Goal: Information Seeking & Learning: Compare options

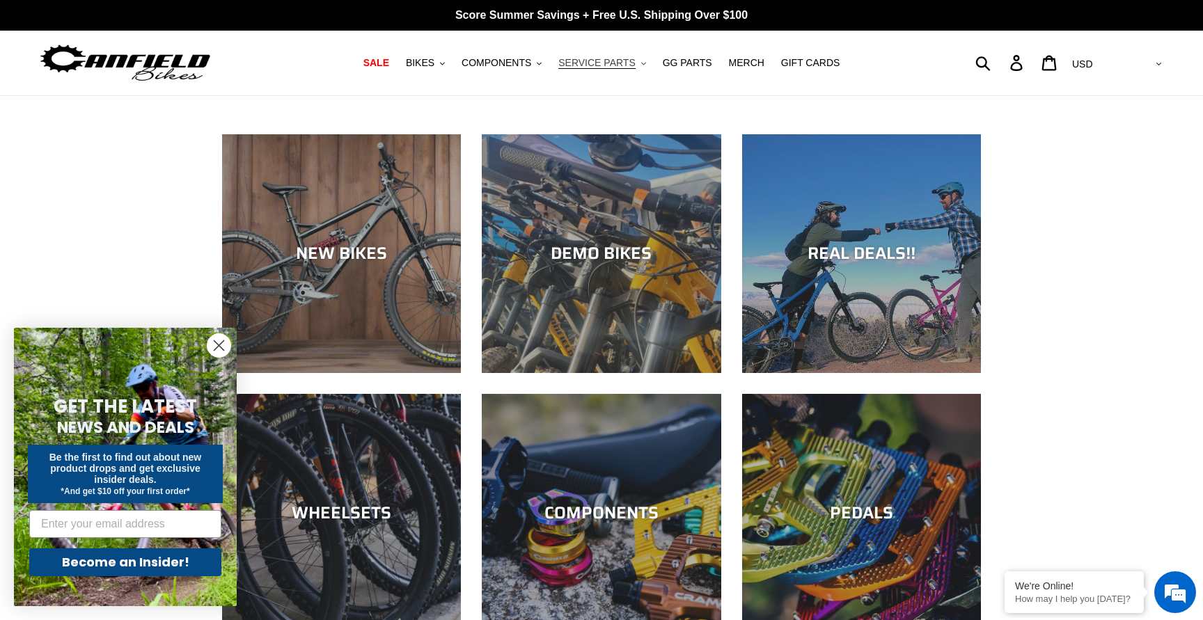
click at [618, 61] on span "SERVICE PARTS" at bounding box center [596, 63] width 77 height 12
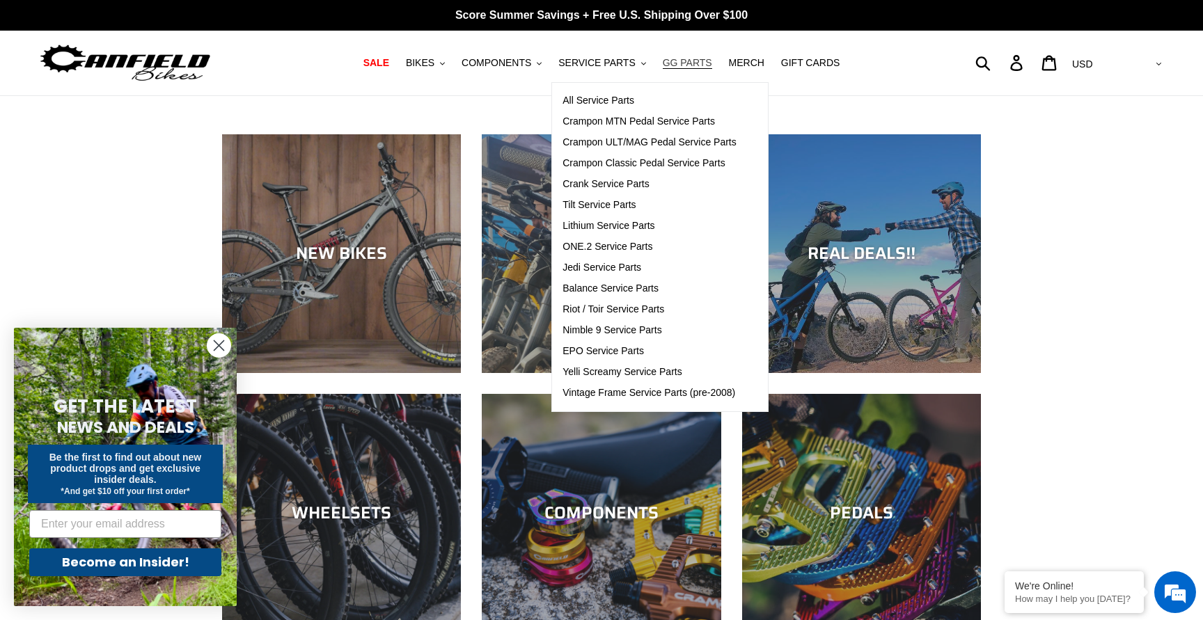
click at [693, 61] on span "GG PARTS" at bounding box center [687, 63] width 49 height 12
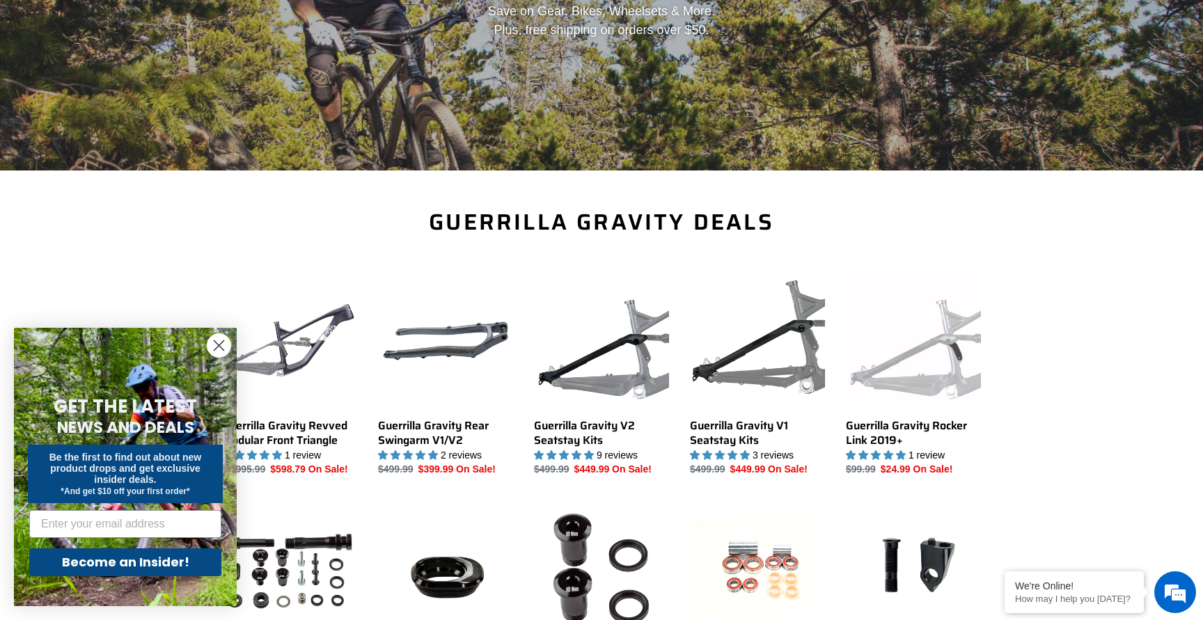
scroll to position [320, 0]
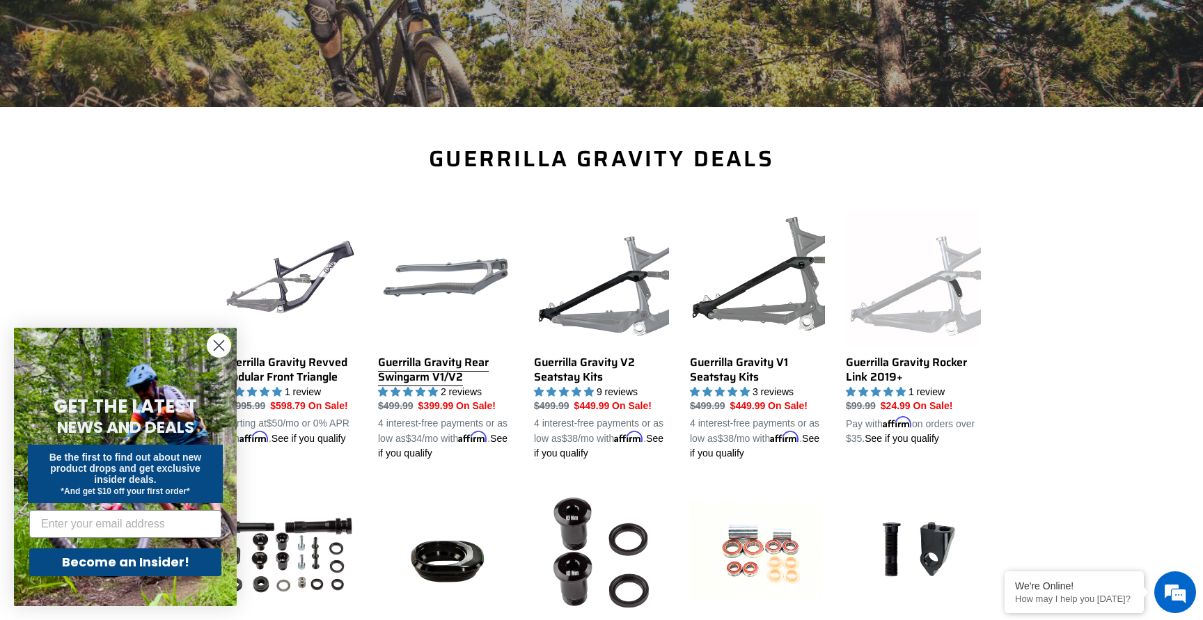
click at [441, 286] on link "Guerrilla Gravity Rear Swingarm V1/V2" at bounding box center [445, 335] width 135 height 251
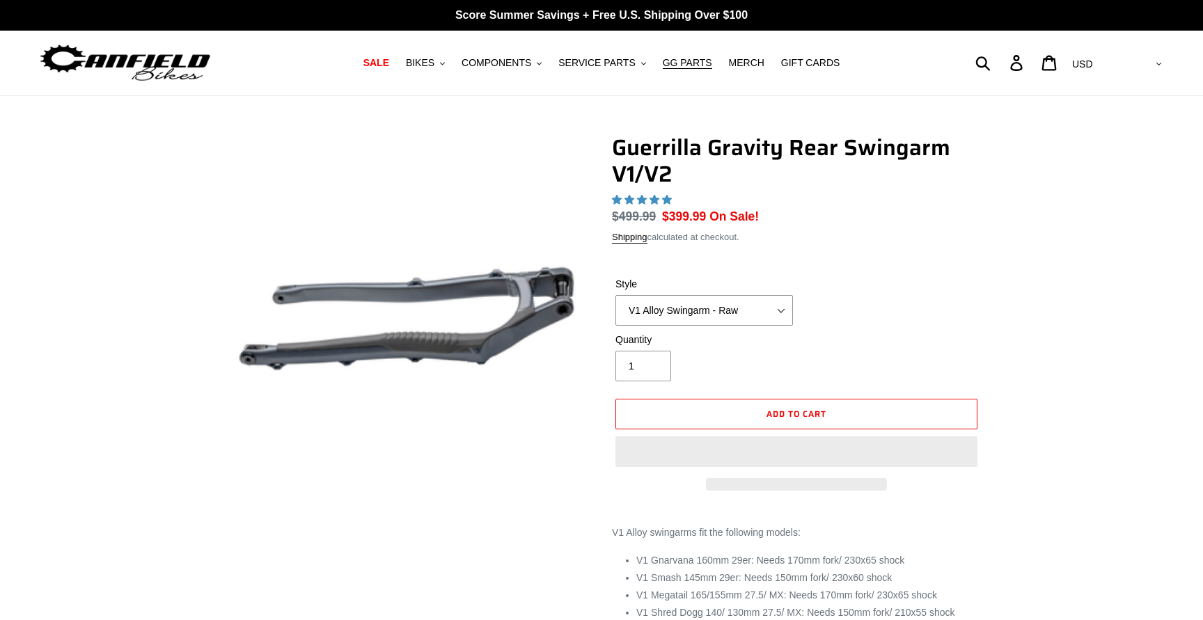
select select "highest-rating"
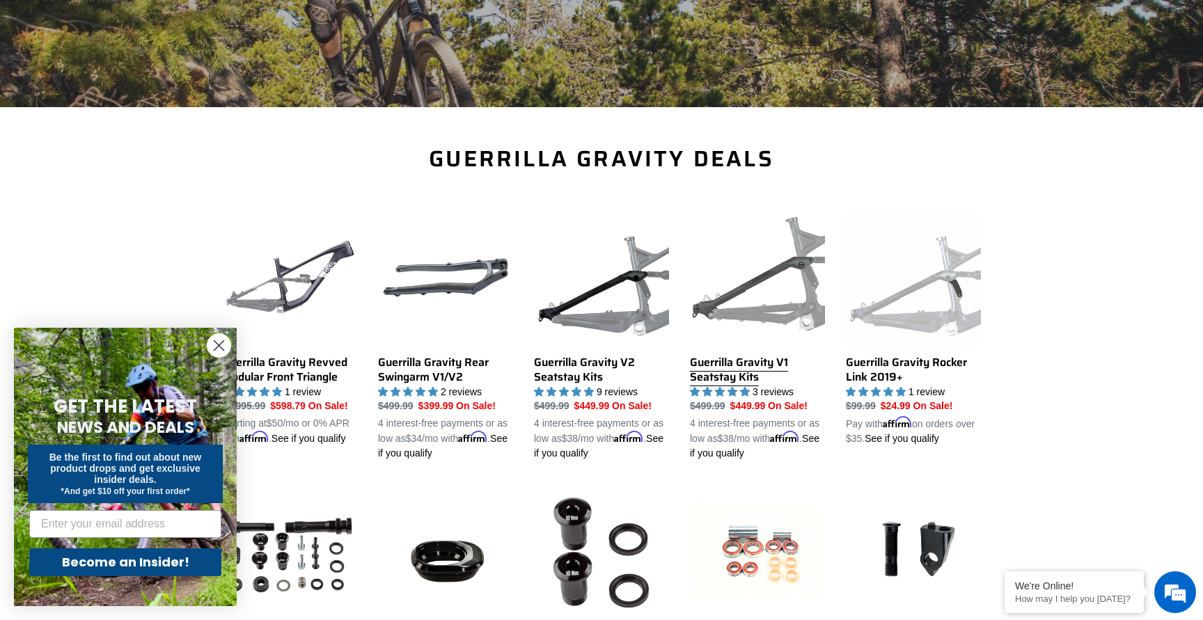
click at [759, 274] on link "Guerrilla Gravity V1 Seatstay Kits" at bounding box center [757, 335] width 135 height 251
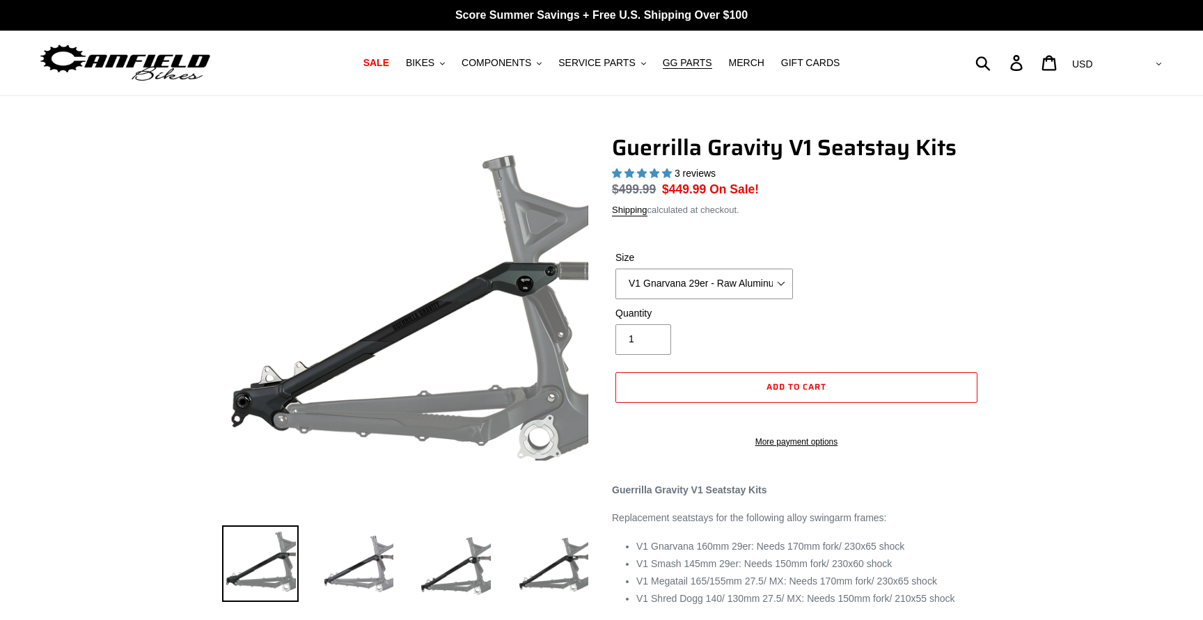
select select "highest-rating"
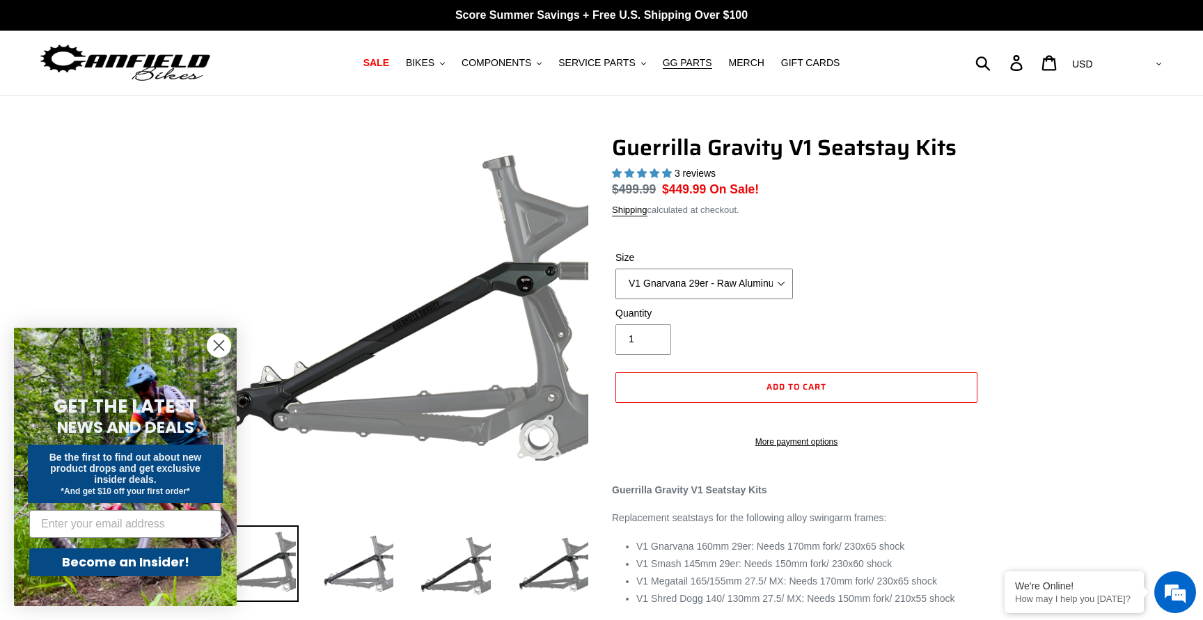
click at [744, 286] on select "V1 Gnarvana 29er - Raw Aluminum" at bounding box center [705, 284] width 178 height 31
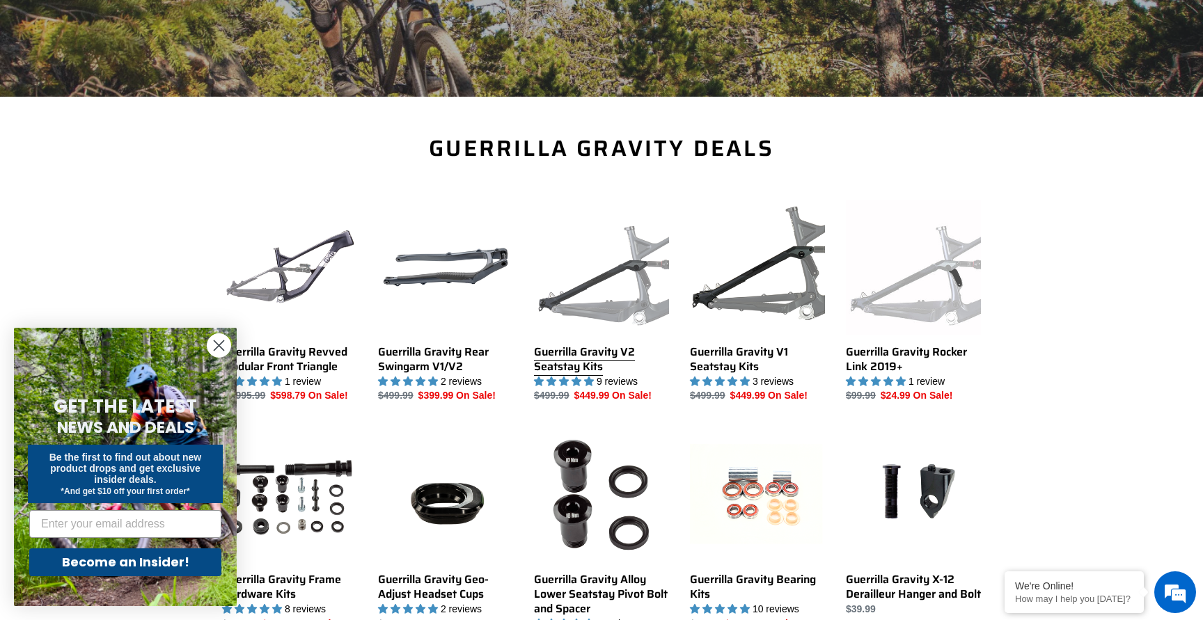
scroll to position [320, 0]
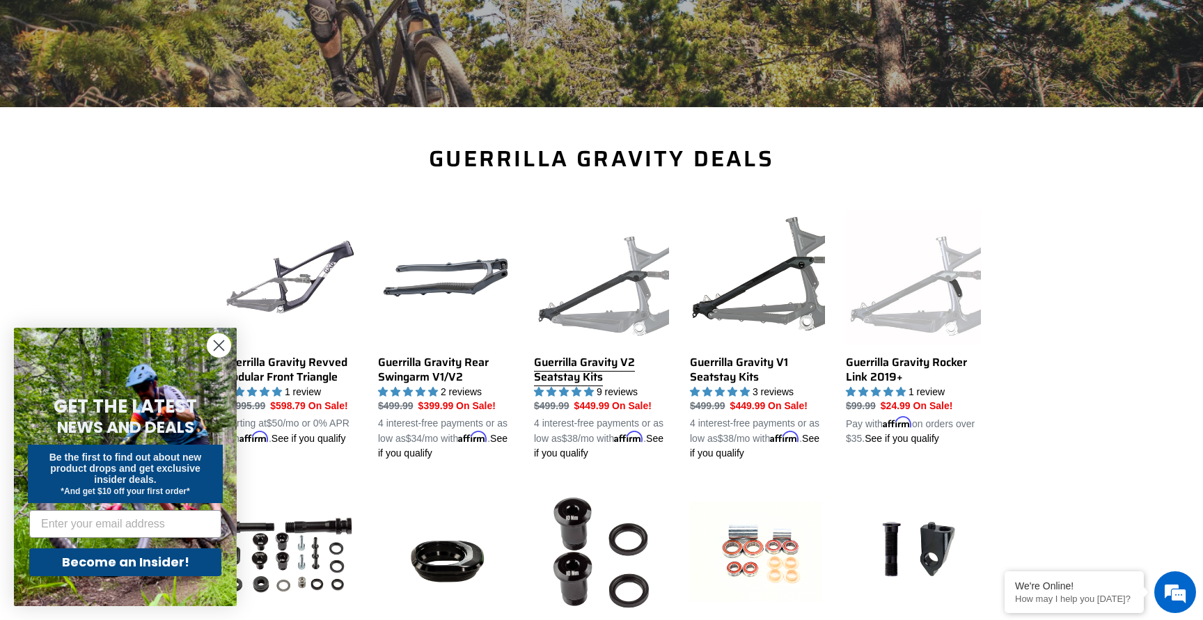
click at [627, 281] on link "Guerrilla Gravity V2 Seatstay Kits" at bounding box center [601, 335] width 135 height 251
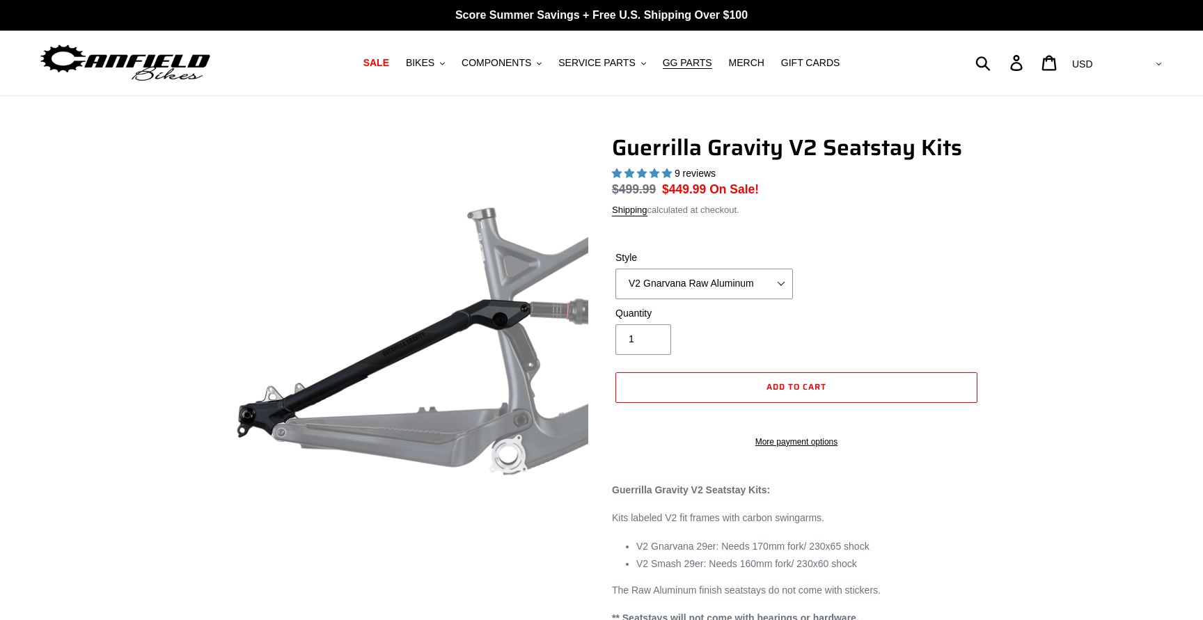
select select "highest-rating"
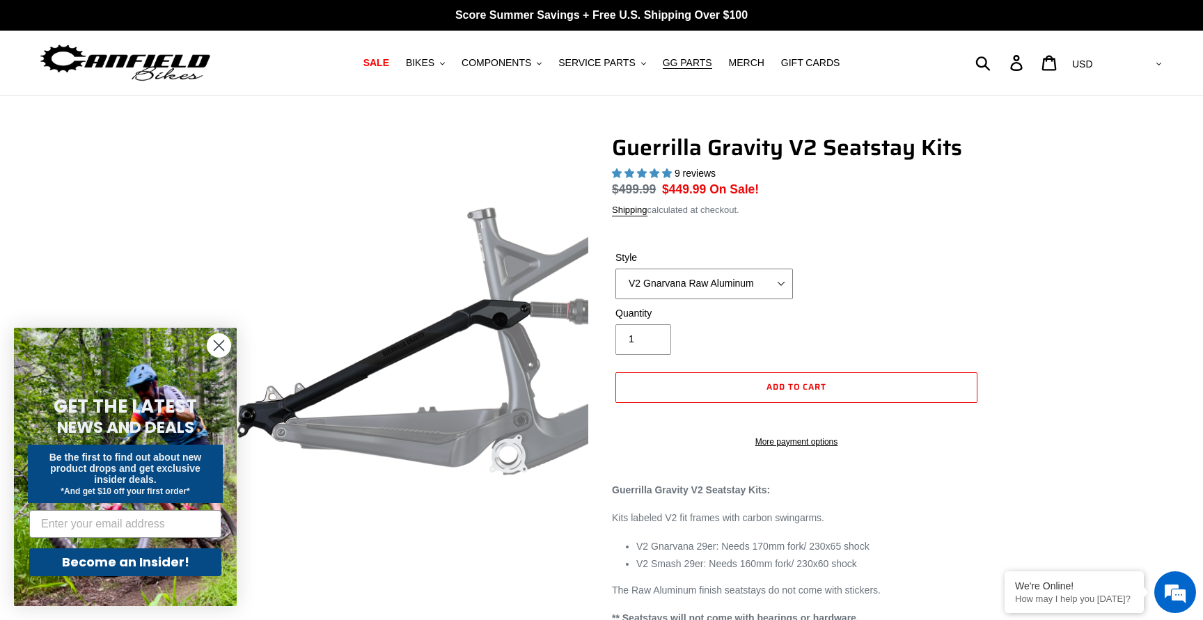
click at [705, 290] on select "V2 Gnarvana Raw Aluminum" at bounding box center [705, 284] width 178 height 31
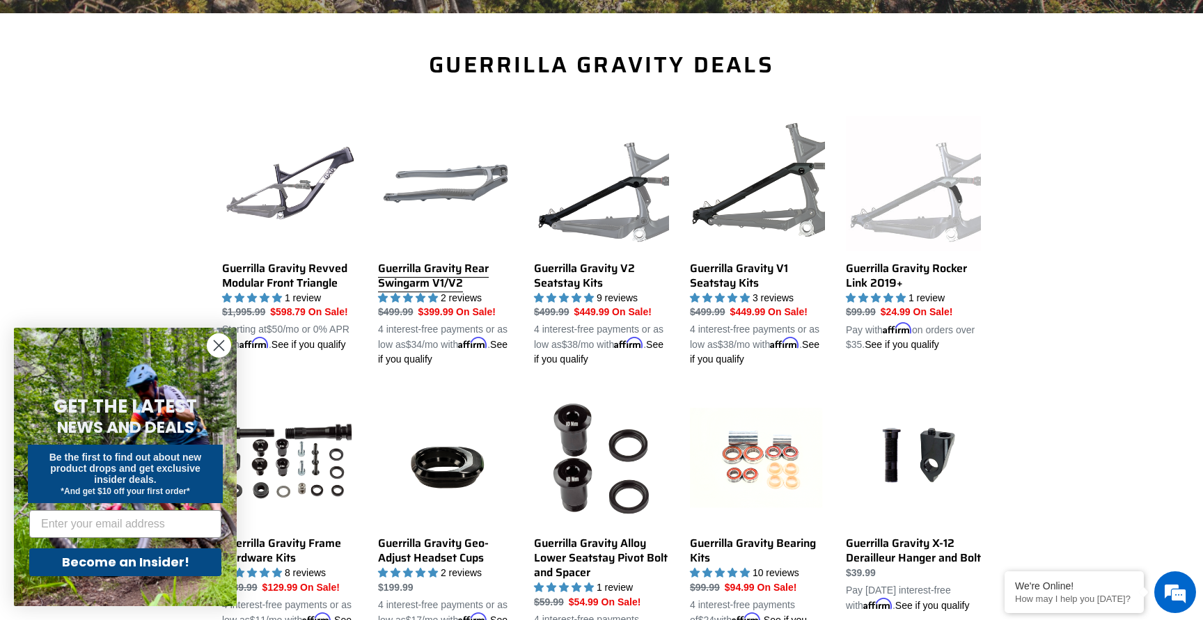
scroll to position [416, 0]
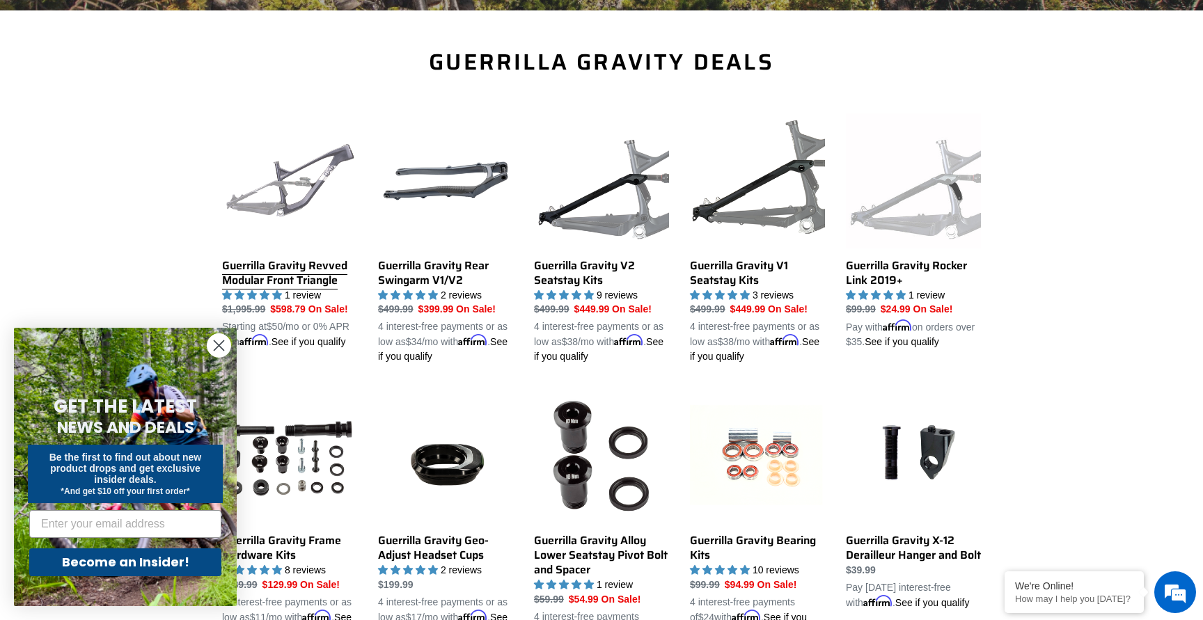
click at [311, 190] on link "Guerrilla Gravity Revved Modular Front Triangle" at bounding box center [289, 232] width 135 height 237
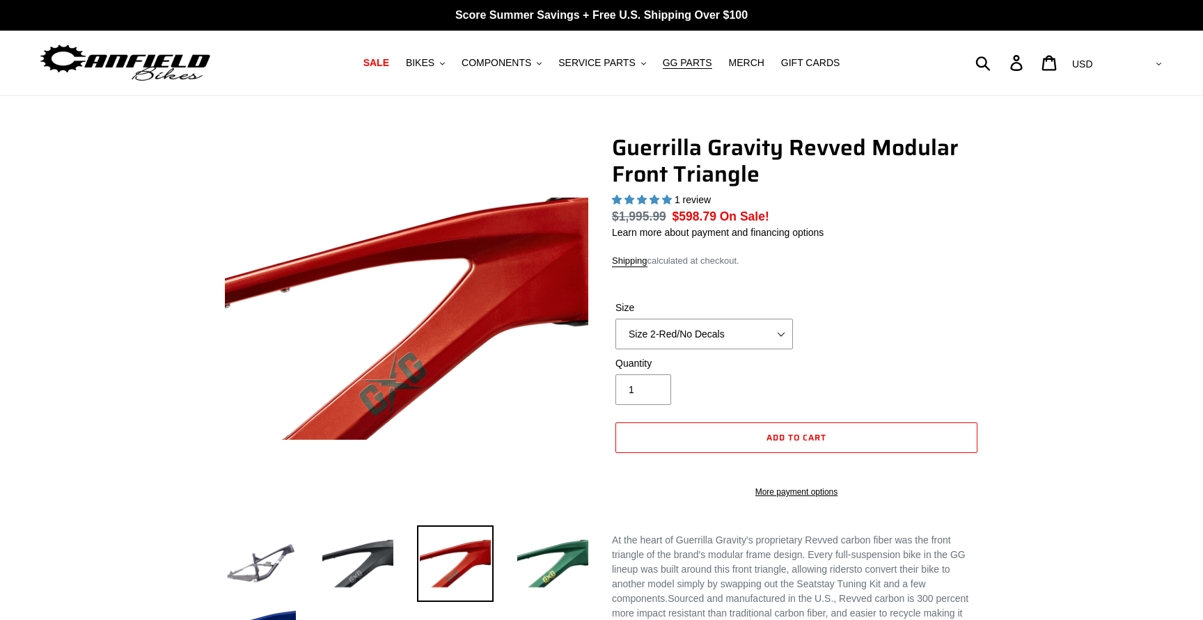
select select "highest-rating"
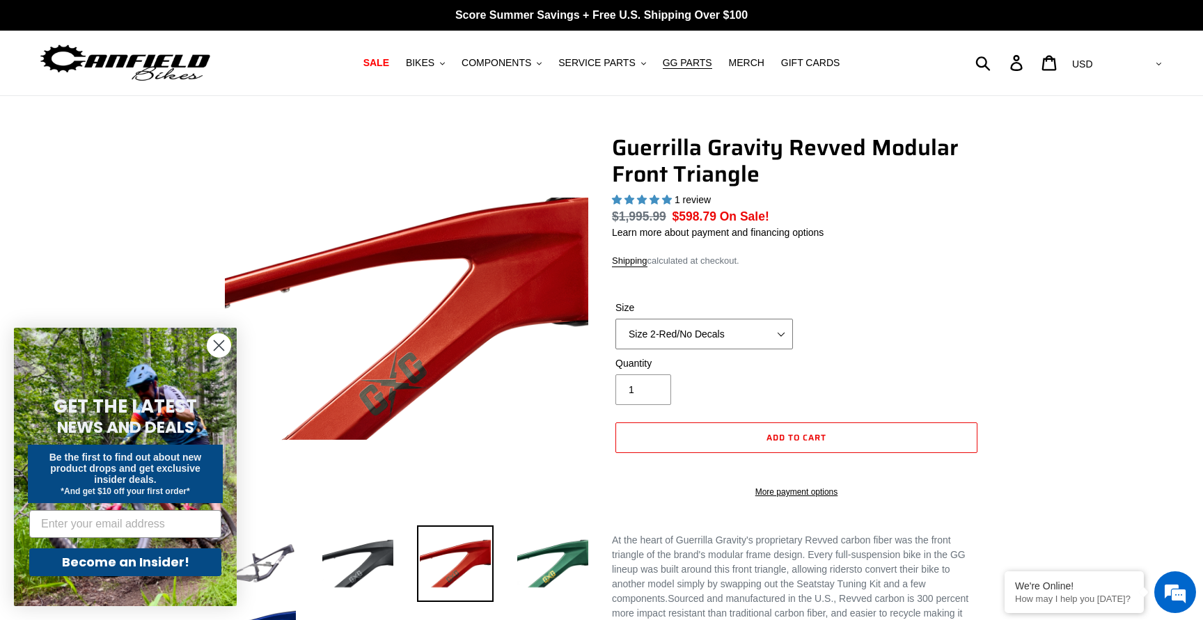
click at [708, 341] on select "Size 2-Gloss Black/No Decals Size 2-Black/Red Decals Size 2-Black/Silver Decals…" at bounding box center [705, 334] width 178 height 31
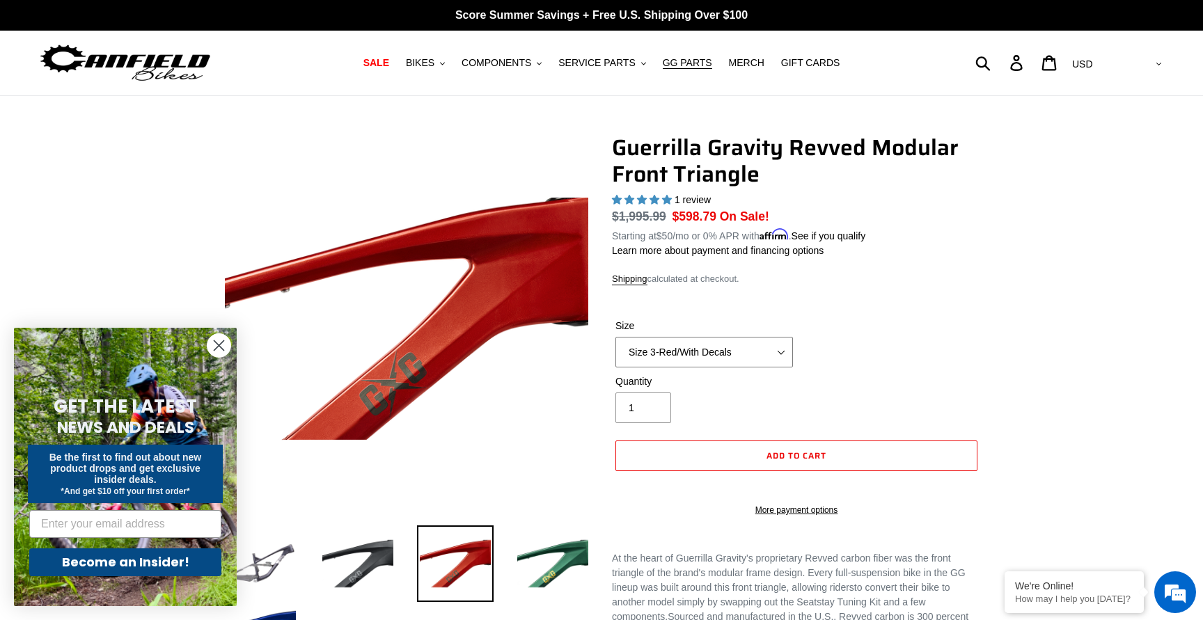
click at [616, 337] on select "Size 2-Gloss Black/No Decals Size 2-Black/Red Decals Size 2-Black/Silver Decals…" at bounding box center [705, 352] width 178 height 31
click at [756, 356] on select "Size 2-Gloss Black/No Decals Size 2-Black/Red Decals Size 2-Black/Silver Decals…" at bounding box center [705, 352] width 178 height 31
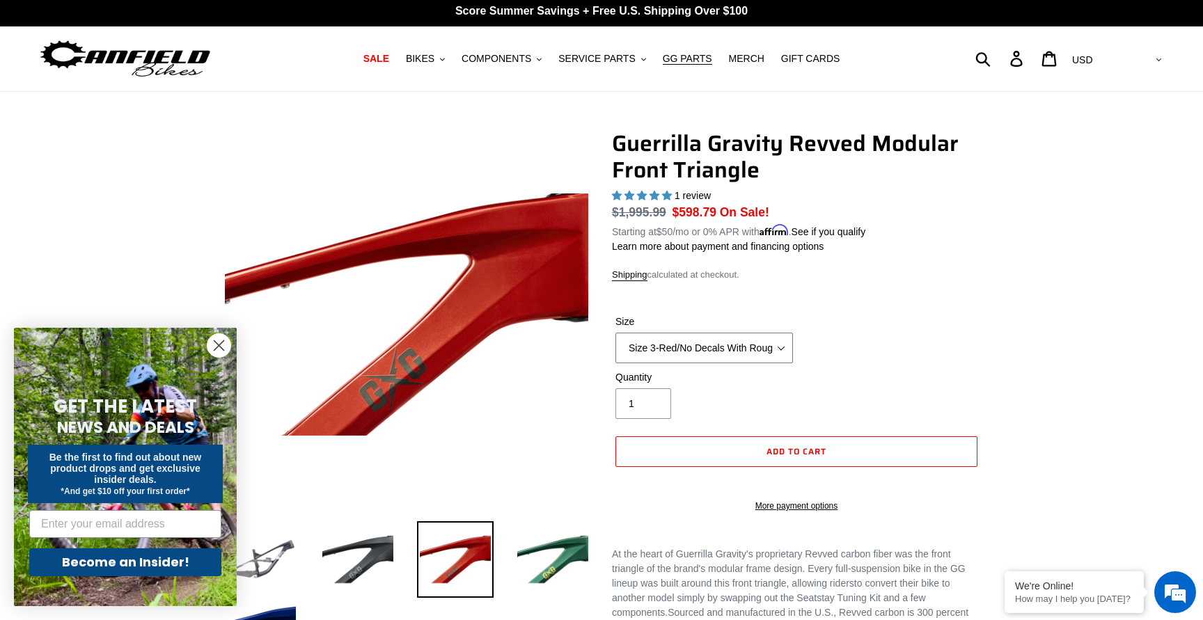
click at [616, 333] on select "Size 2-Gloss Black/No Decals Size 2-Black/Red Decals Size 2-Black/Silver Decals…" at bounding box center [705, 348] width 178 height 31
click at [694, 343] on select "Size 2-Gloss Black/No Decals Size 2-Black/Red Decals Size 2-Black/Silver Decals…" at bounding box center [705, 348] width 178 height 31
click at [616, 333] on select "Size 2-Gloss Black/No Decals Size 2-Black/Red Decals Size 2-Black/Silver Decals…" at bounding box center [705, 348] width 178 height 31
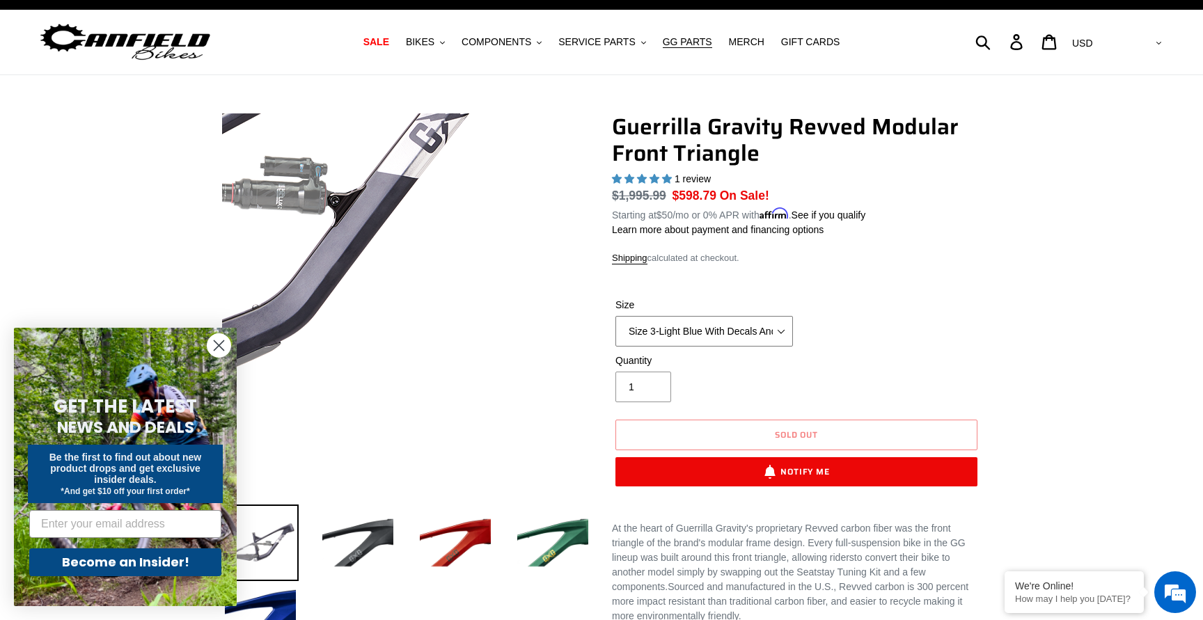
scroll to position [27, 0]
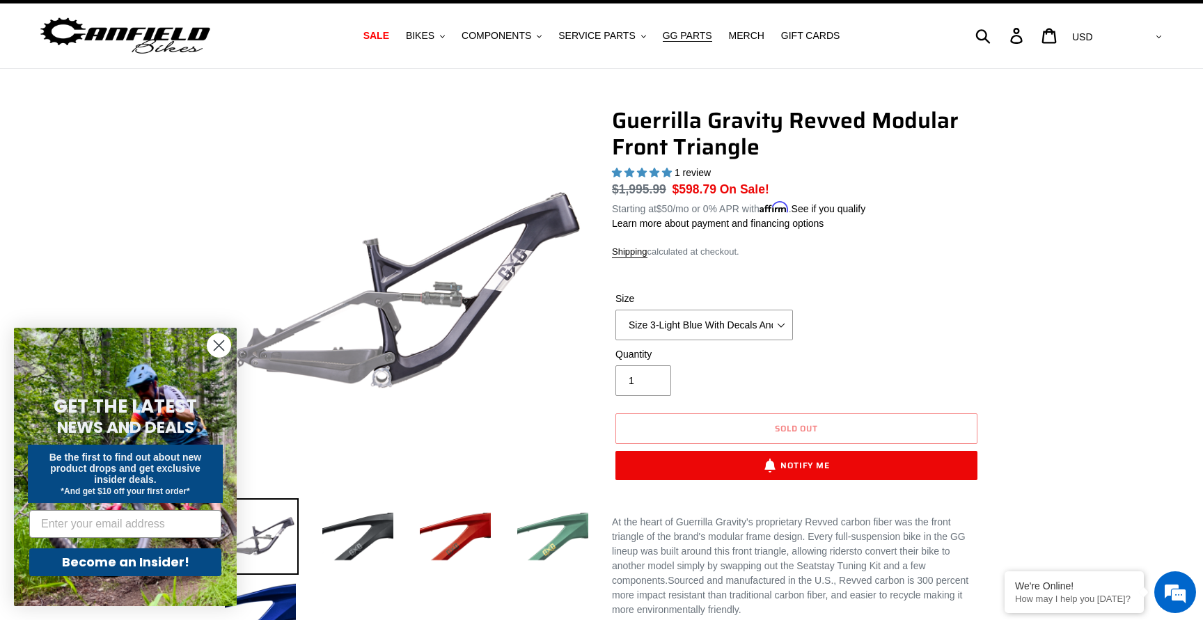
click at [578, 528] on img at bounding box center [553, 537] width 77 height 77
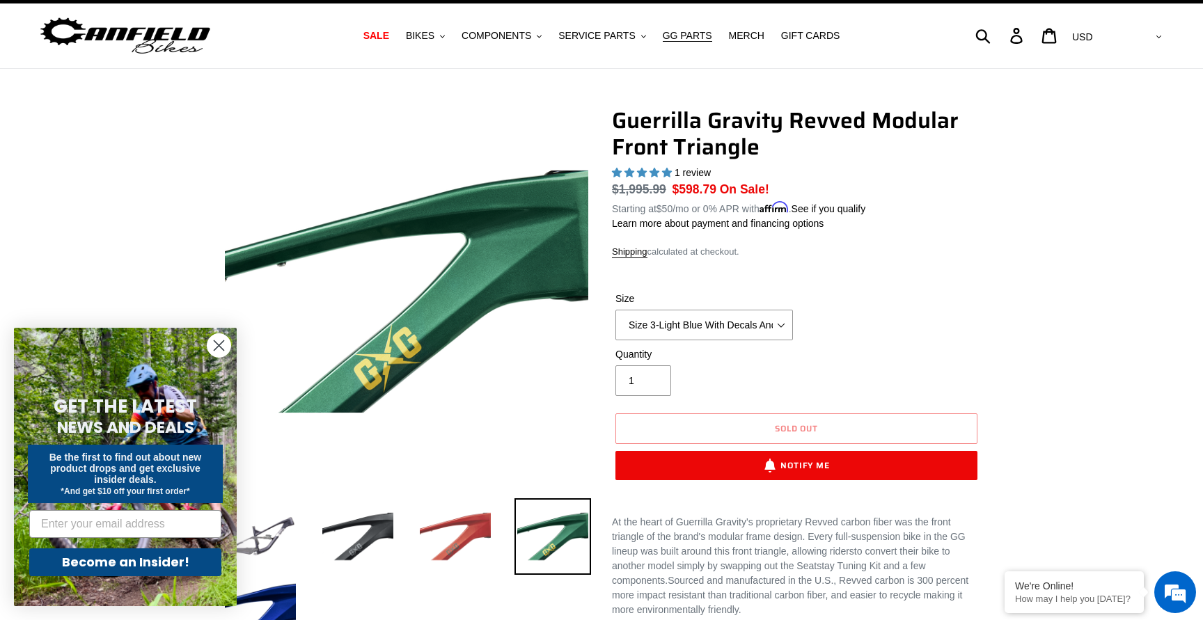
drag, startPoint x: 486, startPoint y: 529, endPoint x: 478, endPoint y: 529, distance: 7.7
click at [486, 529] on img at bounding box center [455, 537] width 77 height 77
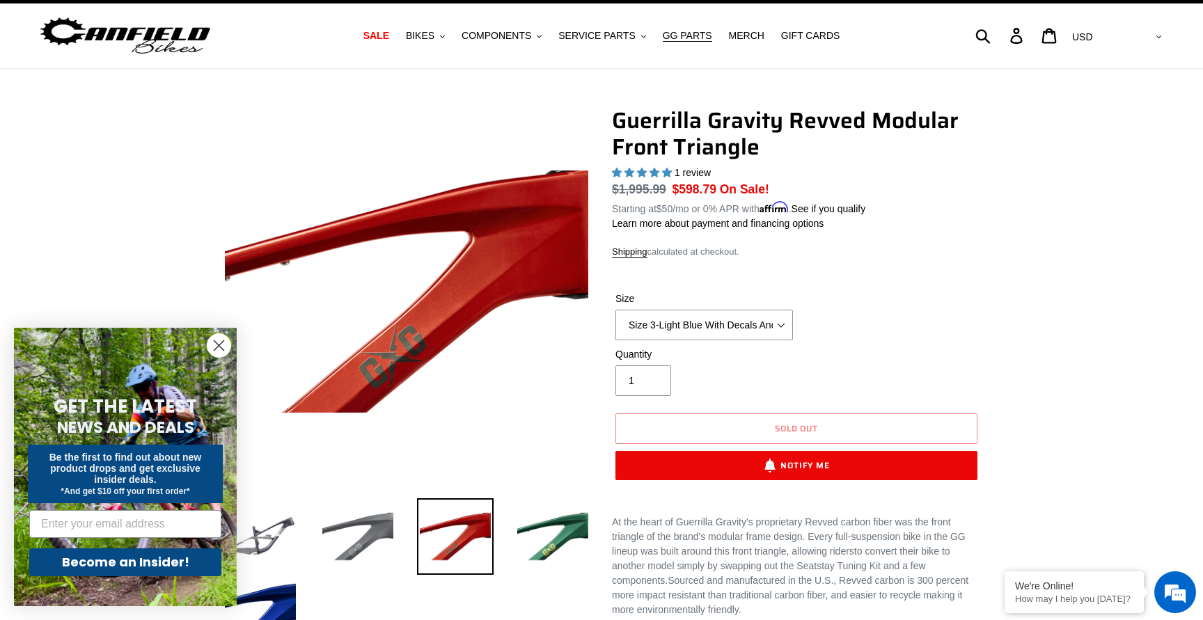
click at [391, 529] on img at bounding box center [358, 537] width 77 height 77
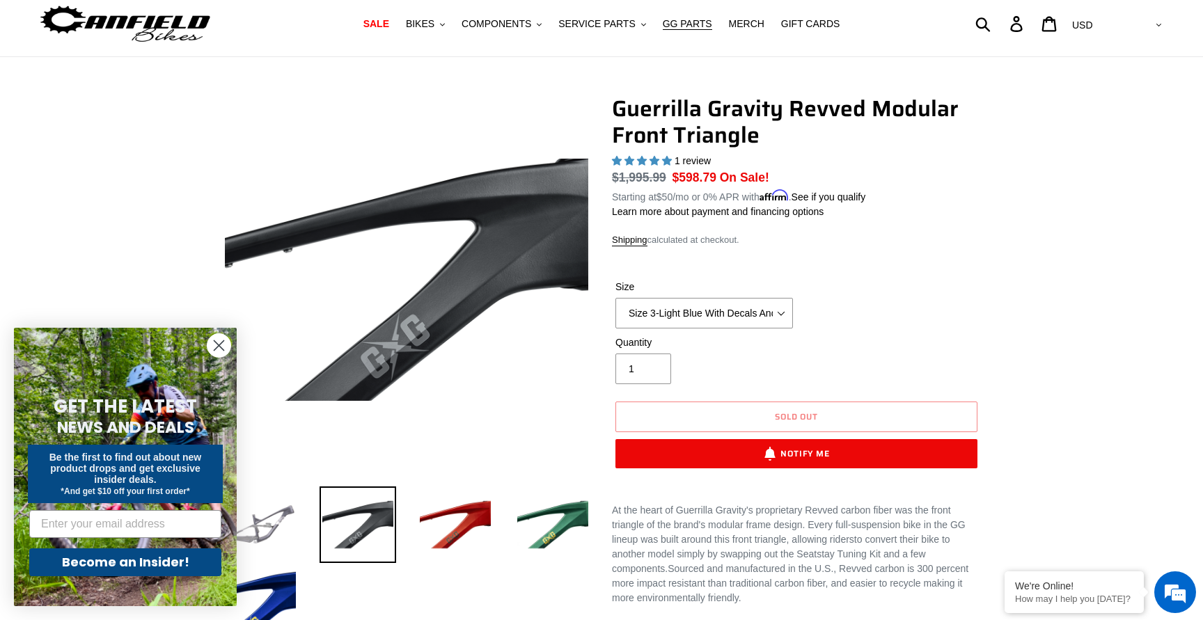
scroll to position [40, 0]
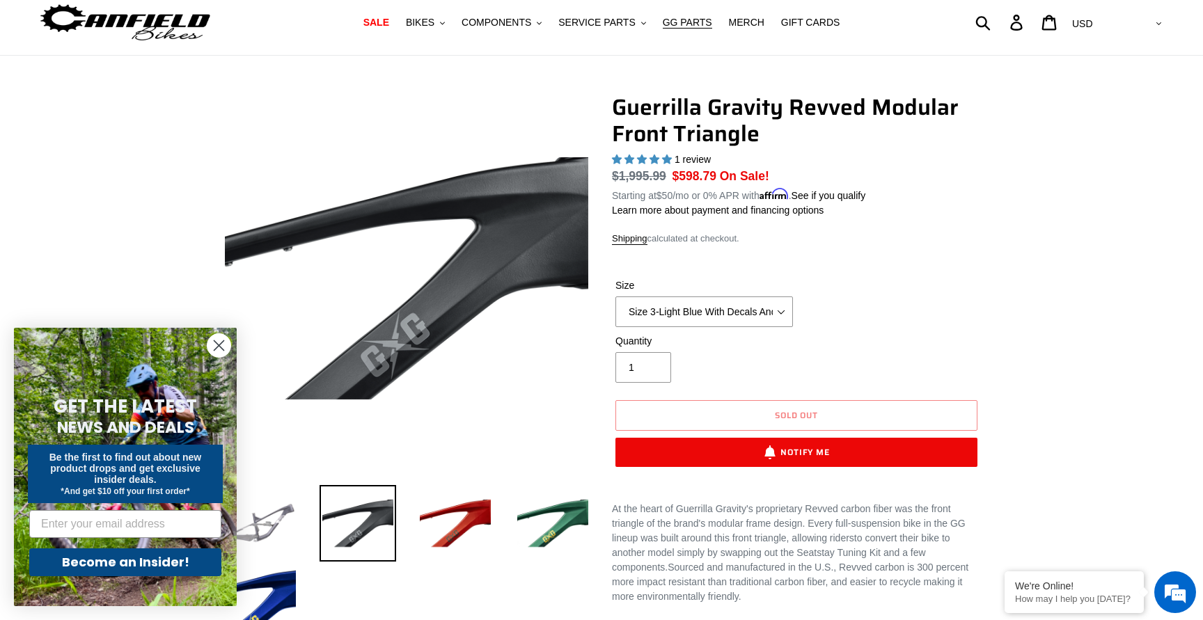
click at [274, 525] on img at bounding box center [260, 523] width 77 height 77
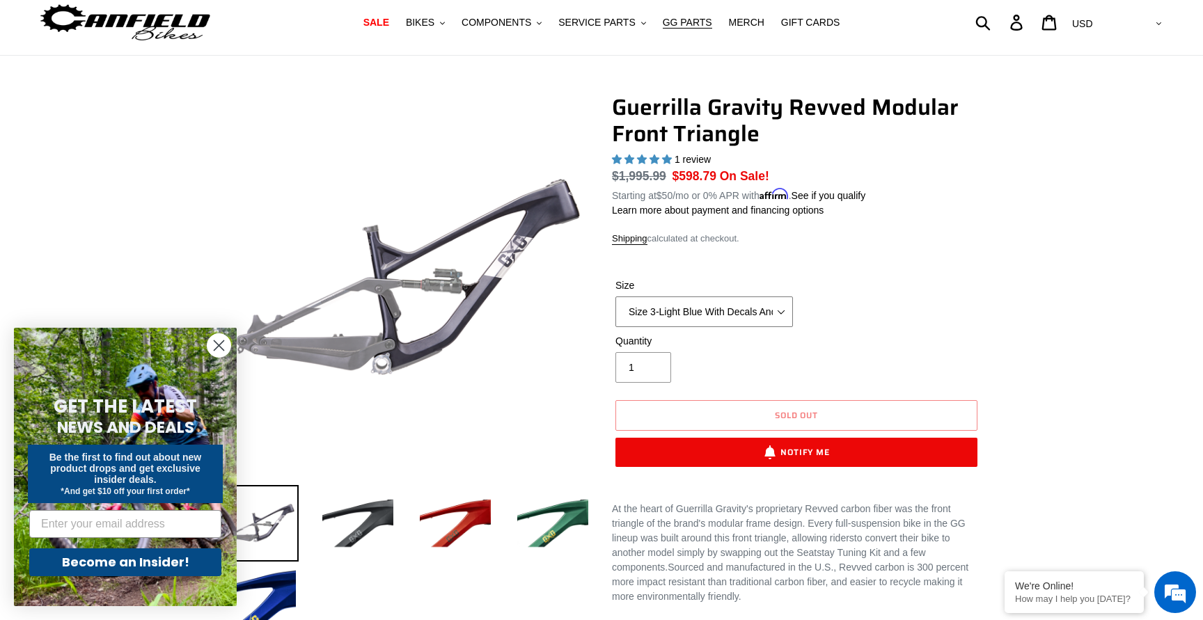
click at [701, 317] on select "Size 2-Gloss Black/No Decals Size 2-Black/Red Decals Size 2-Black/Silver Decals…" at bounding box center [705, 312] width 178 height 31
click at [284, 598] on img at bounding box center [260, 604] width 77 height 77
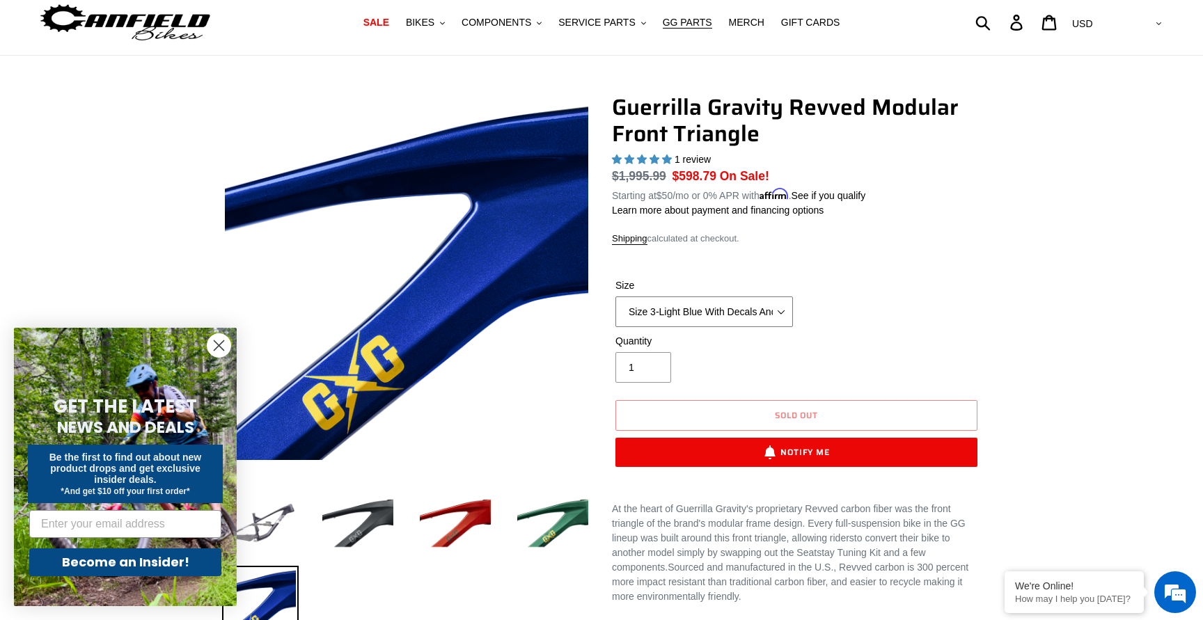
click at [719, 313] on select "Size 2-Gloss Black/No Decals Size 2-Black/Red Decals Size 2-Black/Silver Decals…" at bounding box center [705, 312] width 178 height 31
click at [756, 307] on select "Size 2-Gloss Black/No Decals Size 2-Black/Red Decals Size 2-Black/Silver Decals…" at bounding box center [705, 312] width 178 height 31
click at [616, 297] on select "Size 2-Gloss Black/No Decals Size 2-Black/Red Decals Size 2-Black/Silver Decals…" at bounding box center [705, 312] width 178 height 31
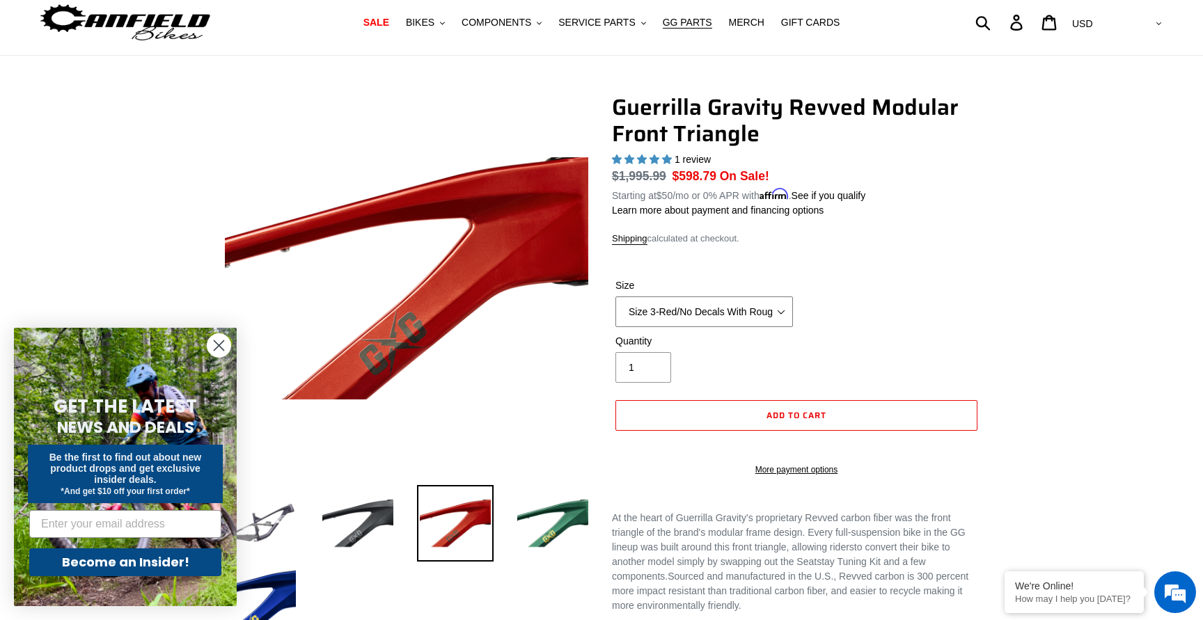
click at [715, 314] on select "Size 2-Gloss Black/No Decals Size 2-Black/Red Decals Size 2-Black/Silver Decals…" at bounding box center [705, 312] width 178 height 31
select select "Size 3-Red/With Decals"
click at [616, 297] on select "Size 2-Gloss Black/No Decals Size 2-Black/Red Decals Size 2-Black/Silver Decals…" at bounding box center [705, 312] width 178 height 31
click at [676, 22] on span "GG PARTS" at bounding box center [687, 23] width 49 height 12
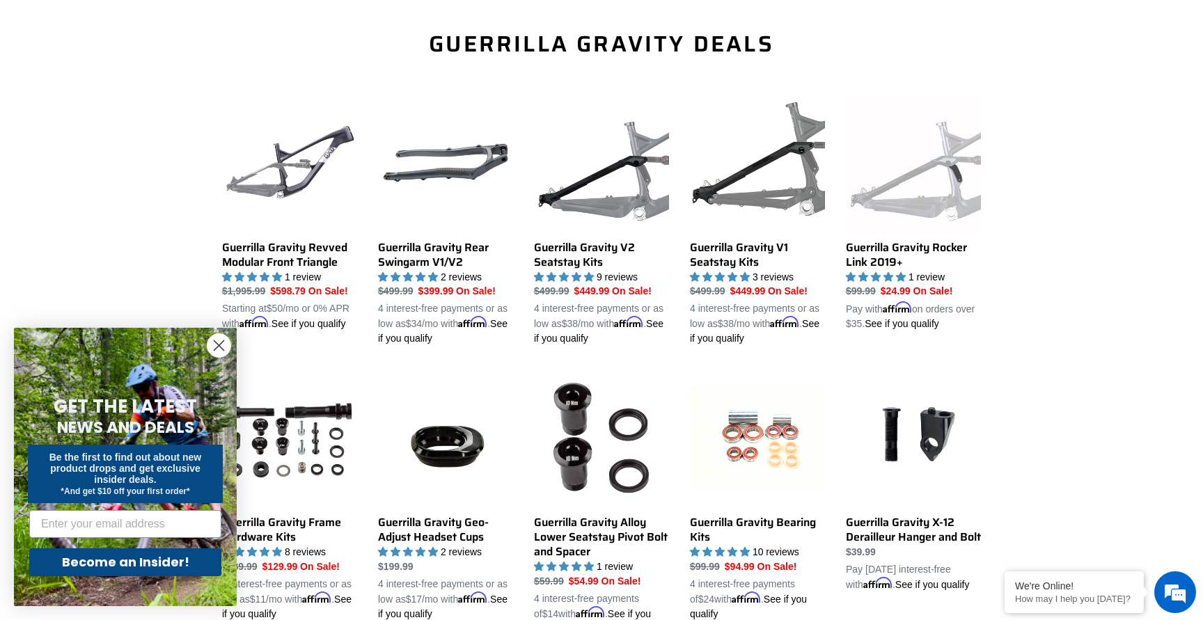
scroll to position [397, 0]
